Goal: Navigation & Orientation: Find specific page/section

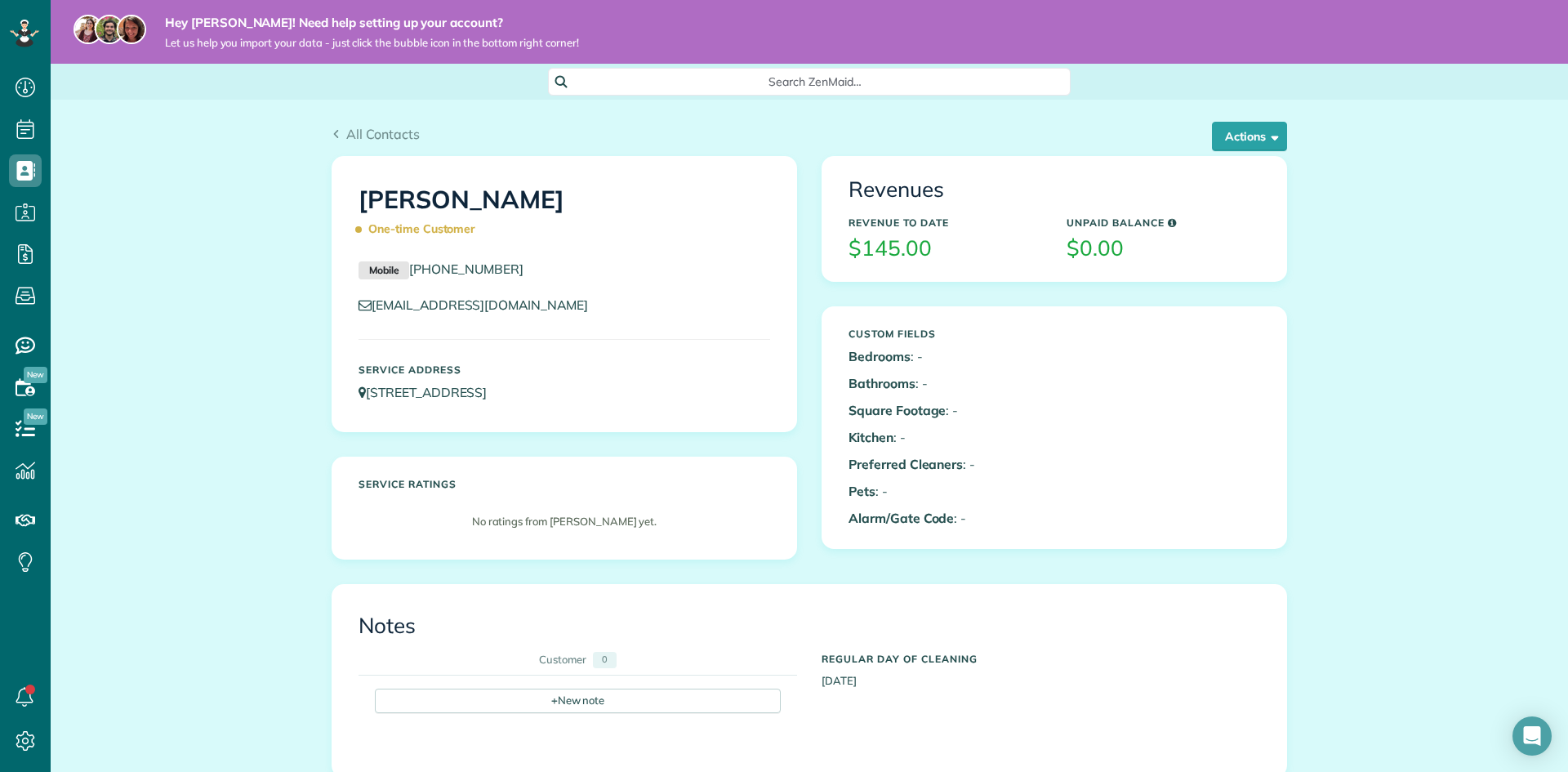
scroll to position [8, 8]
click at [10, 89] on icon at bounding box center [25, 88] width 33 height 33
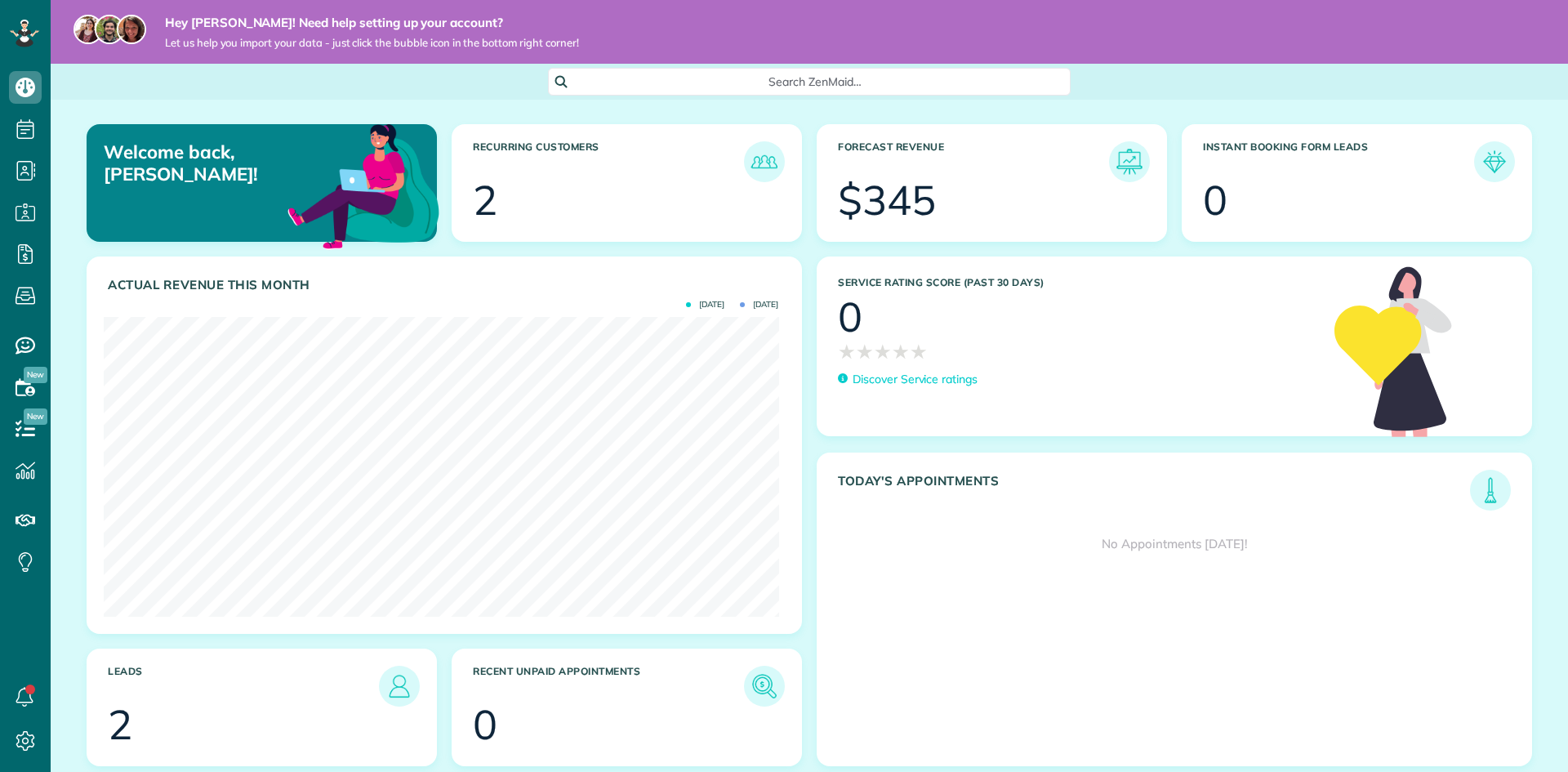
scroll to position [300, 675]
click at [1138, 159] on link at bounding box center [1129, 162] width 41 height 41
click at [403, 676] on img at bounding box center [399, 685] width 38 height 38
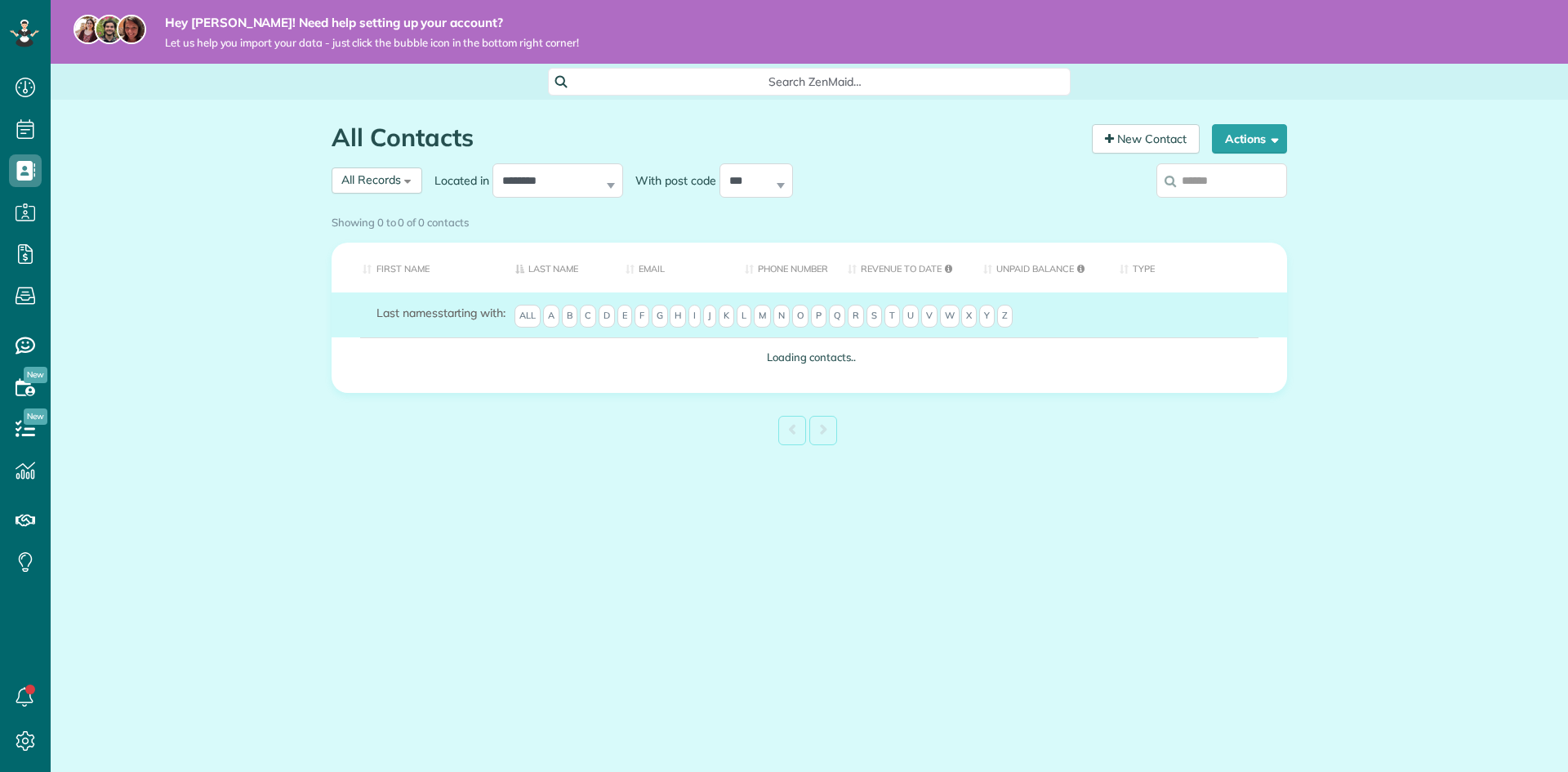
scroll to position [8, 8]
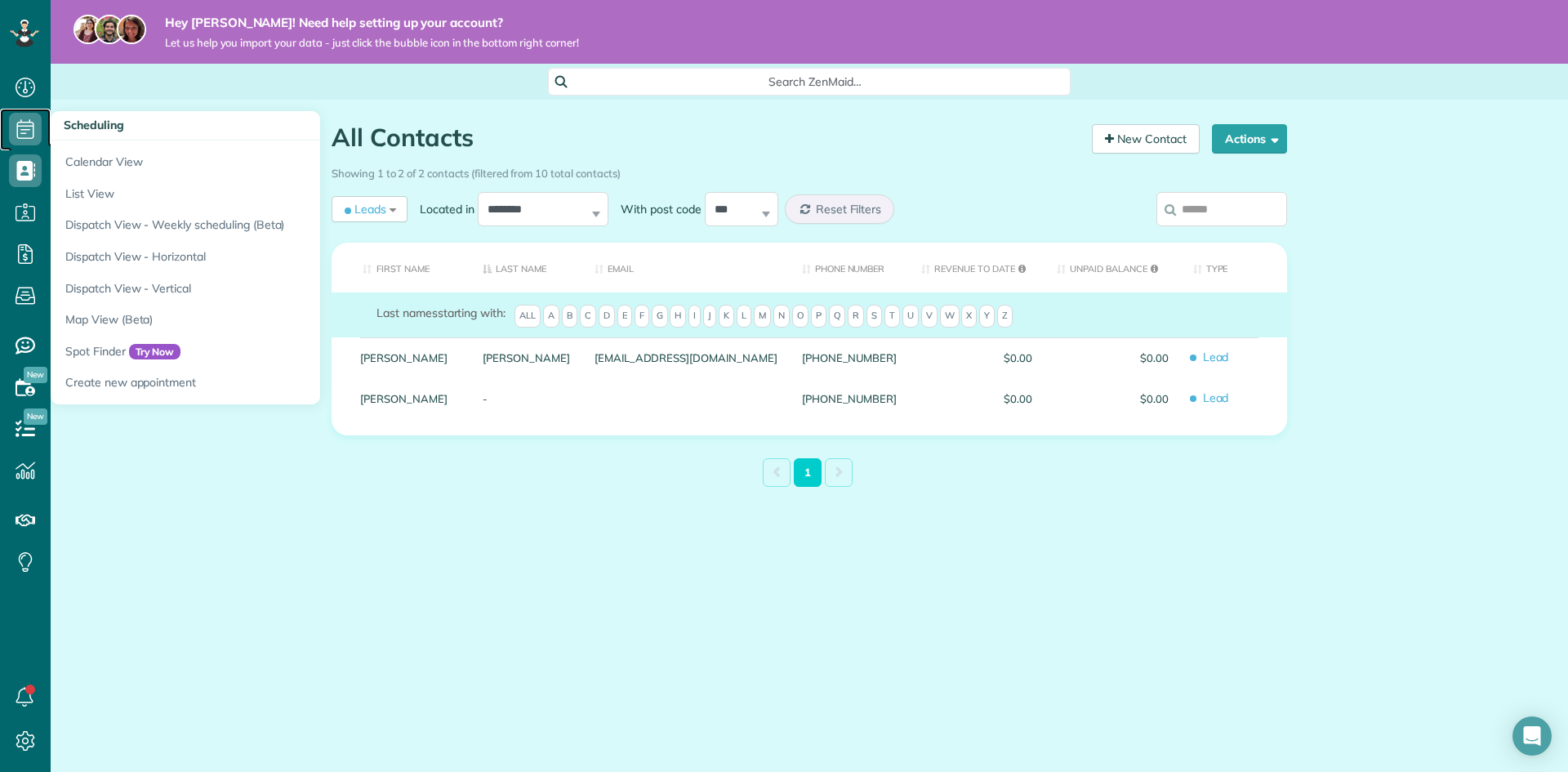
click at [11, 129] on icon at bounding box center [25, 129] width 33 height 33
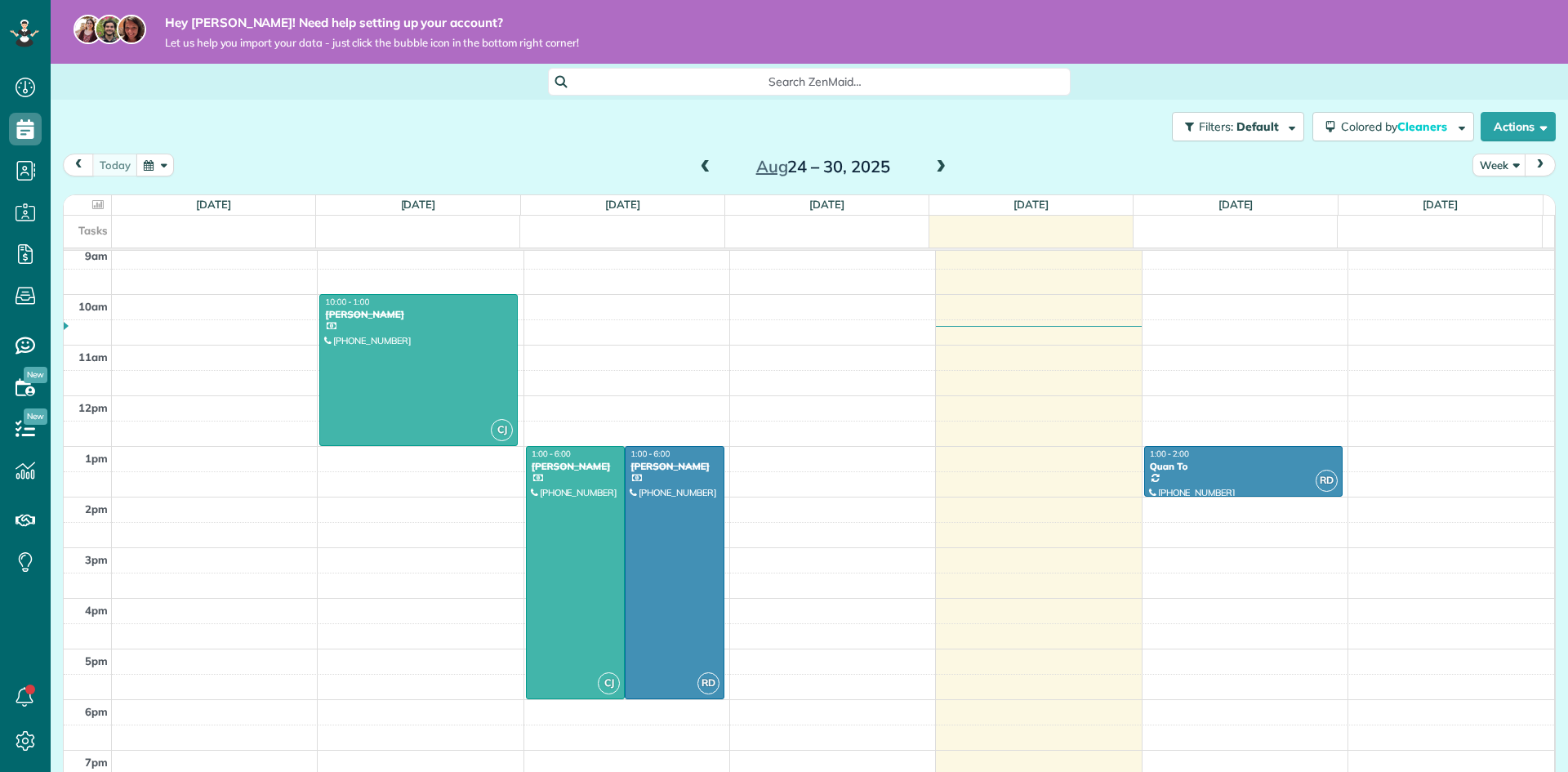
scroll to position [460, 0]
click at [1441, 133] on button "Colored by Cleaners" at bounding box center [1393, 127] width 162 height 29
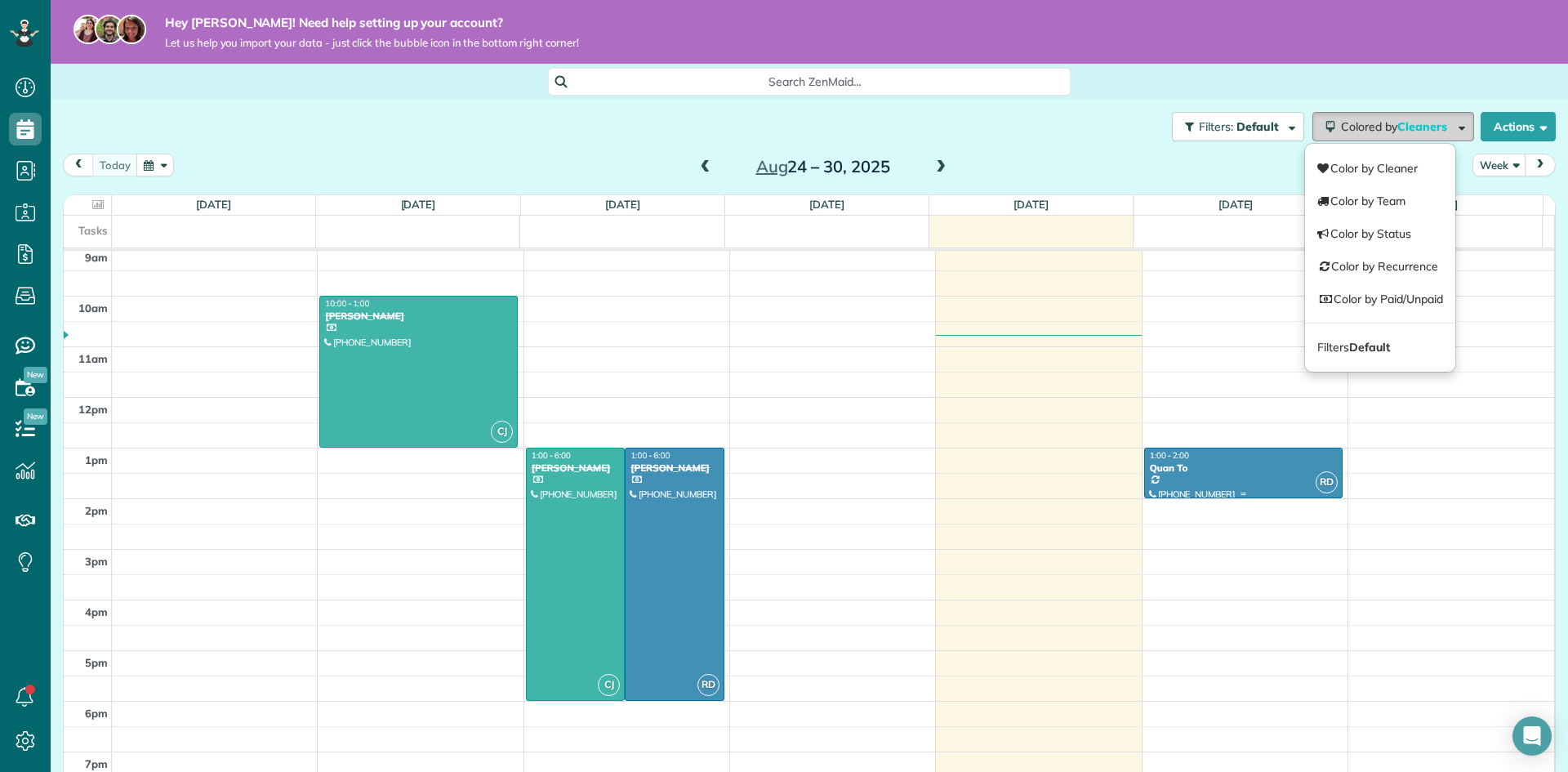
click at [1276, 480] on div at bounding box center [1243, 473] width 197 height 49
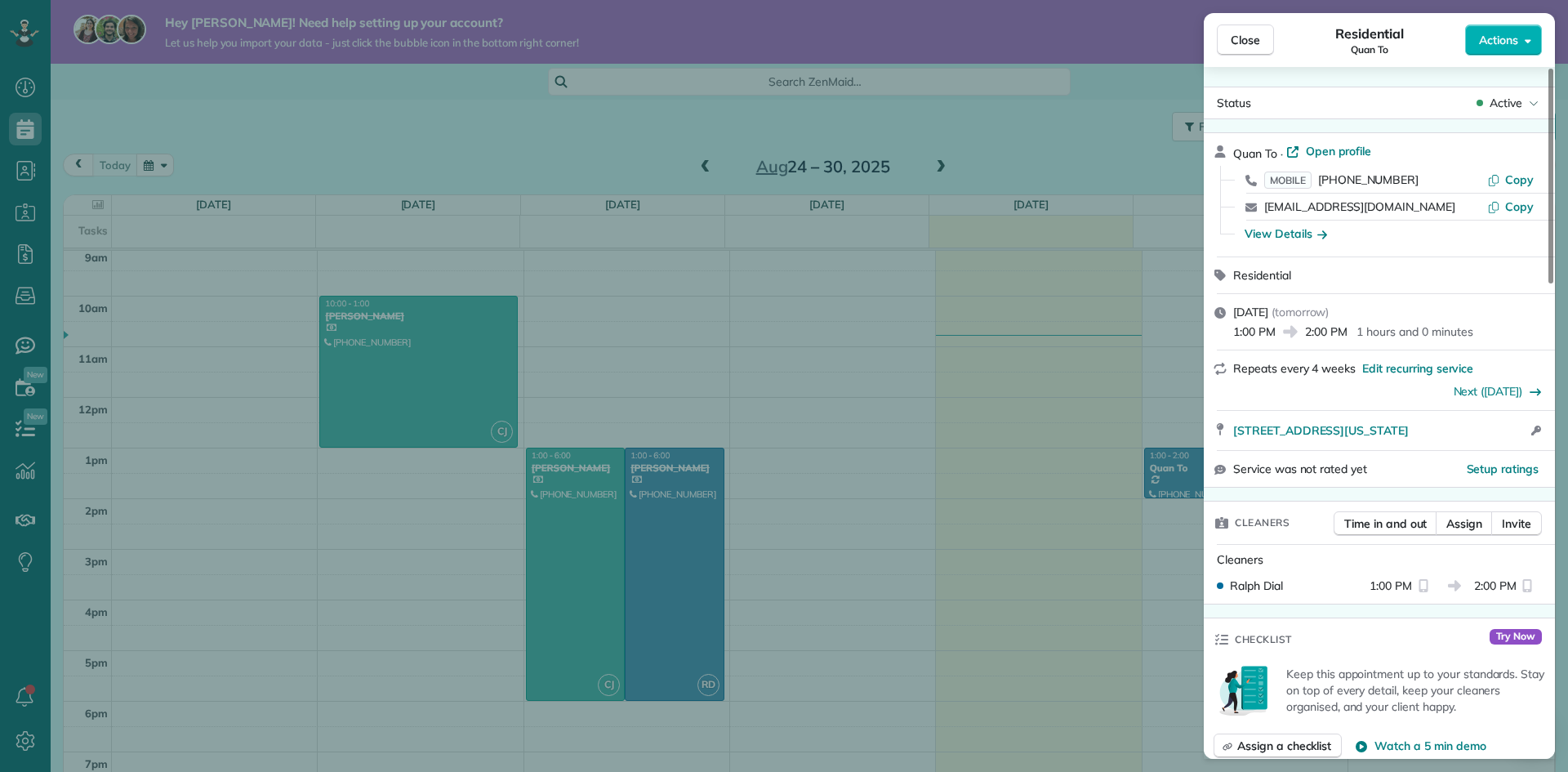
click at [1348, 176] on span "(804) 548-6478" at bounding box center [1367, 179] width 100 height 15
click at [1264, 34] on button "Close" at bounding box center [1245, 40] width 57 height 31
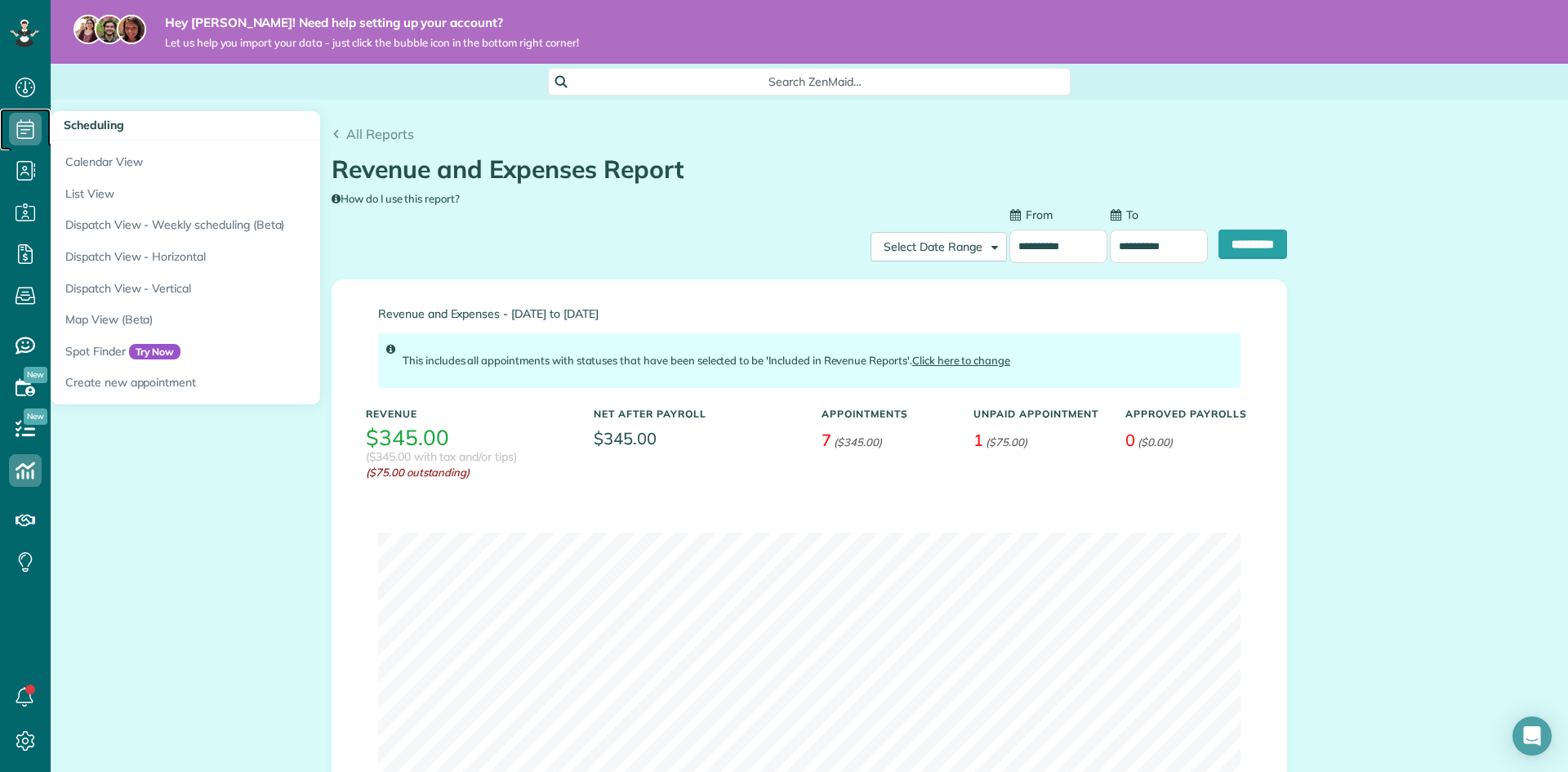
click at [26, 130] on icon at bounding box center [25, 129] width 33 height 33
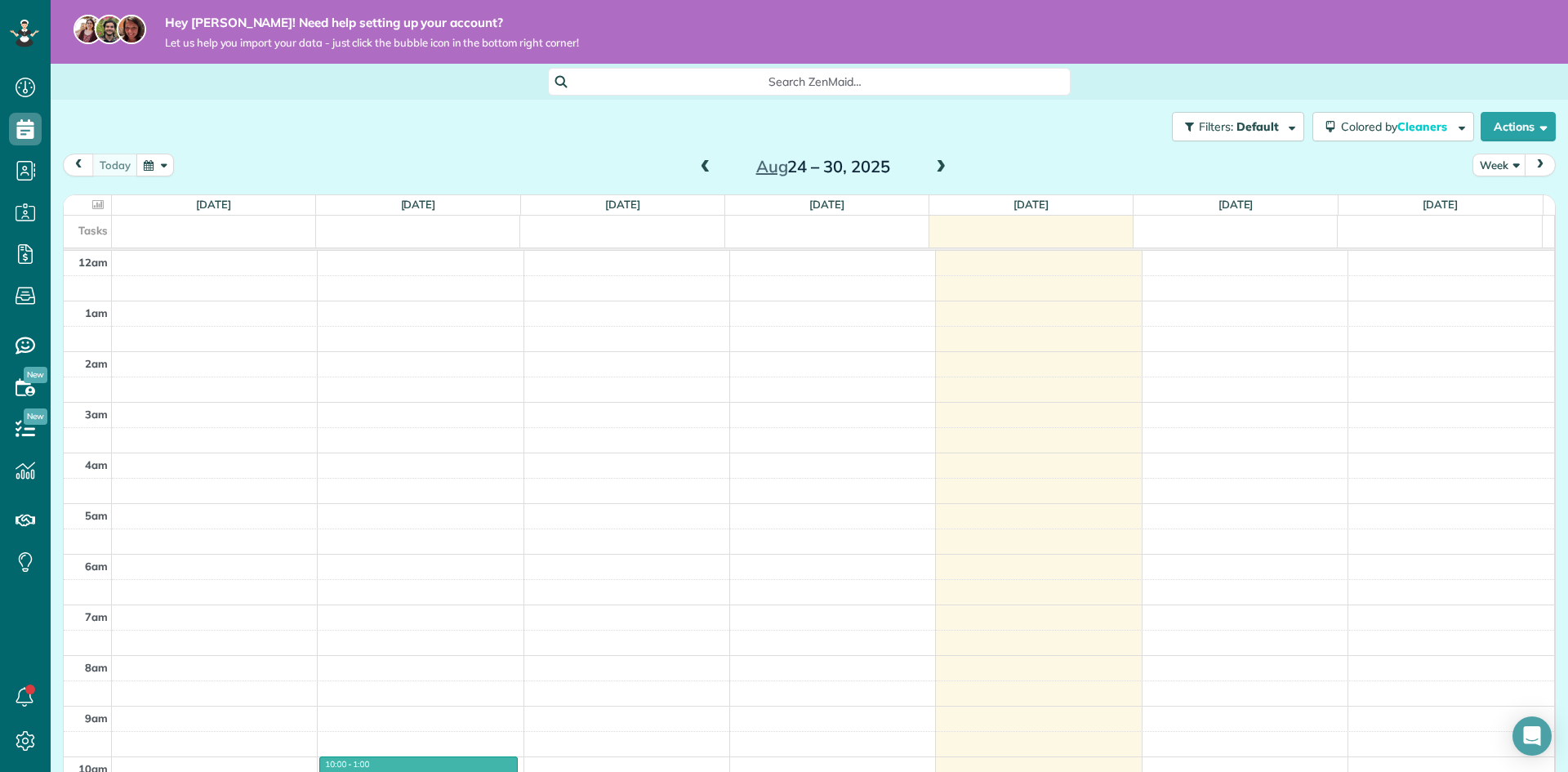
scroll to position [8, 8]
